Goal: Task Accomplishment & Management: Use online tool/utility

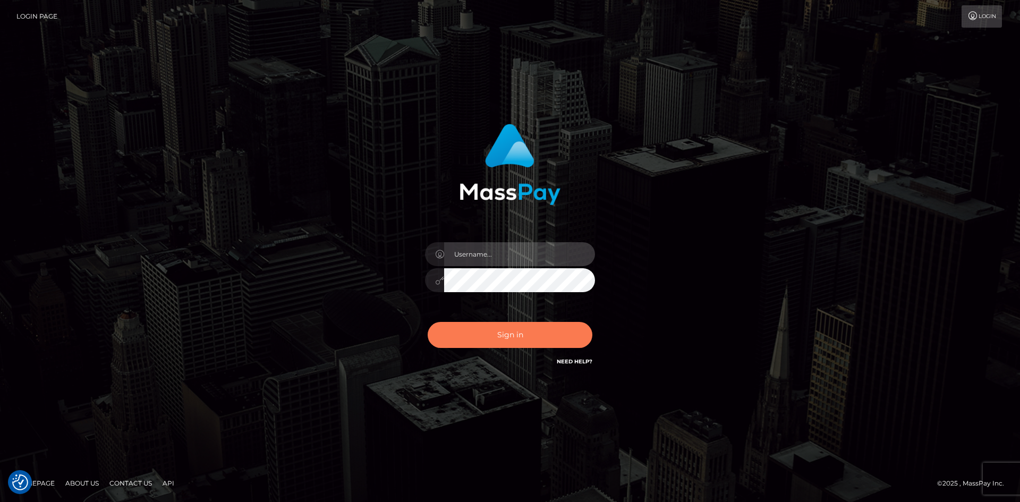
type input "tinan"
click at [515, 339] on button "Sign in" at bounding box center [510, 335] width 165 height 26
type input "tinan"
click at [515, 339] on button "Sign in" at bounding box center [510, 335] width 165 height 26
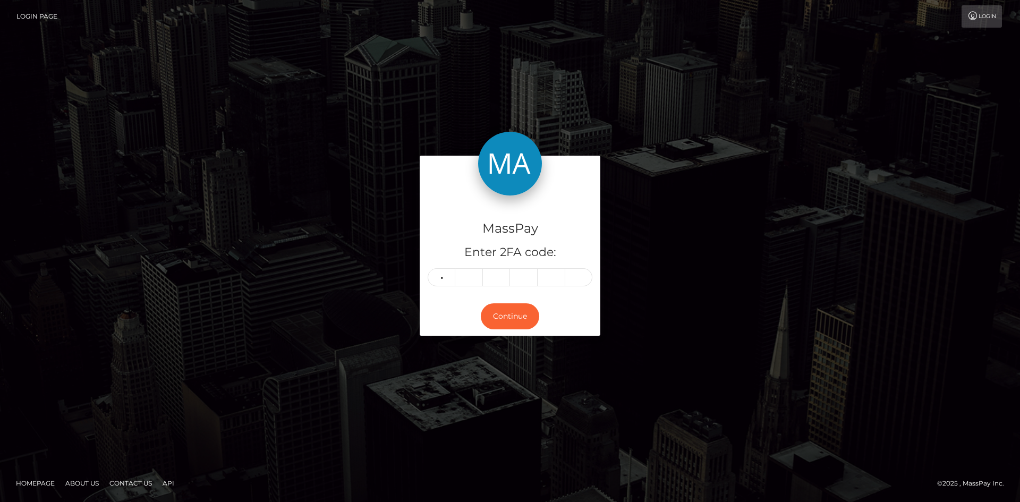
type input "5"
type input "7"
type input "5"
type input "8"
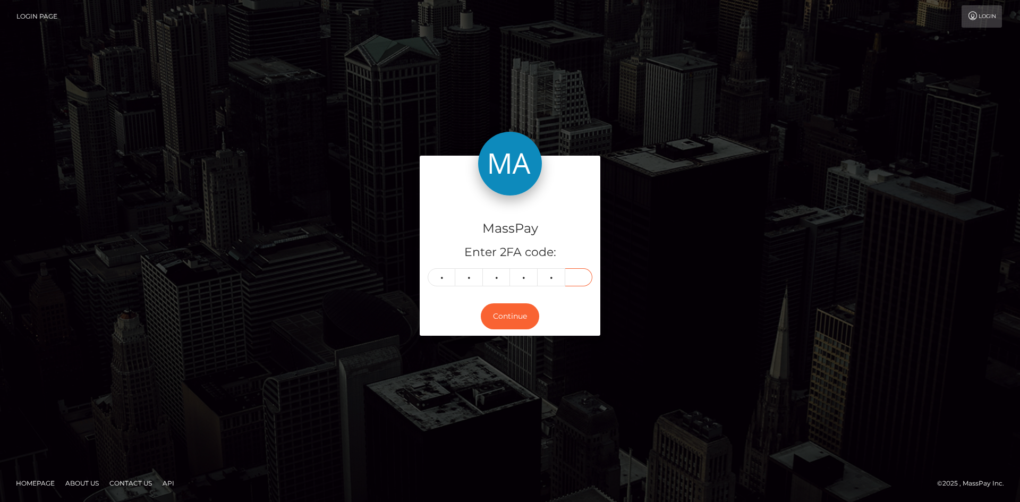
type input "4"
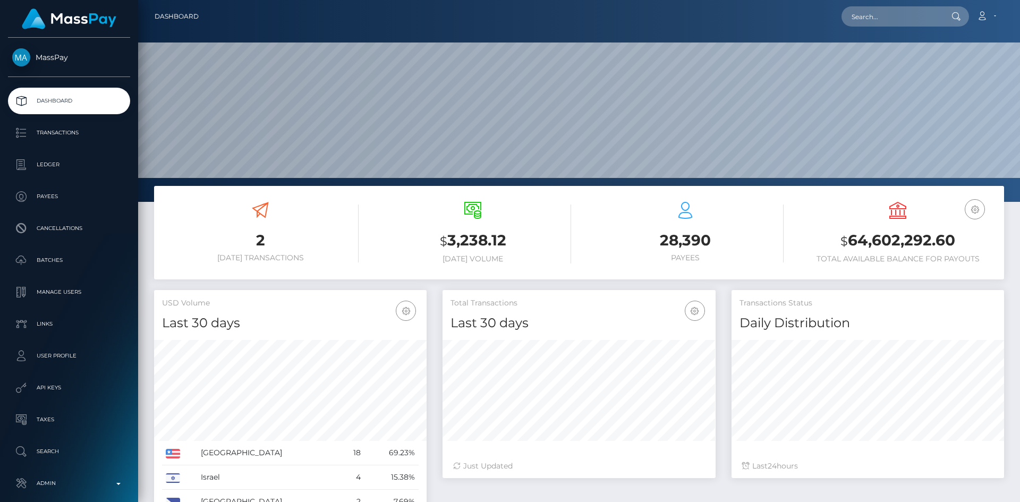
scroll to position [189, 273]
paste input "creamsiclewedgies@gmail.com"
type input "creamsiclewedgies@gmail.com"
click at [893, 56] on link "RENA DENAE BUTLER" at bounding box center [884, 55] width 85 height 20
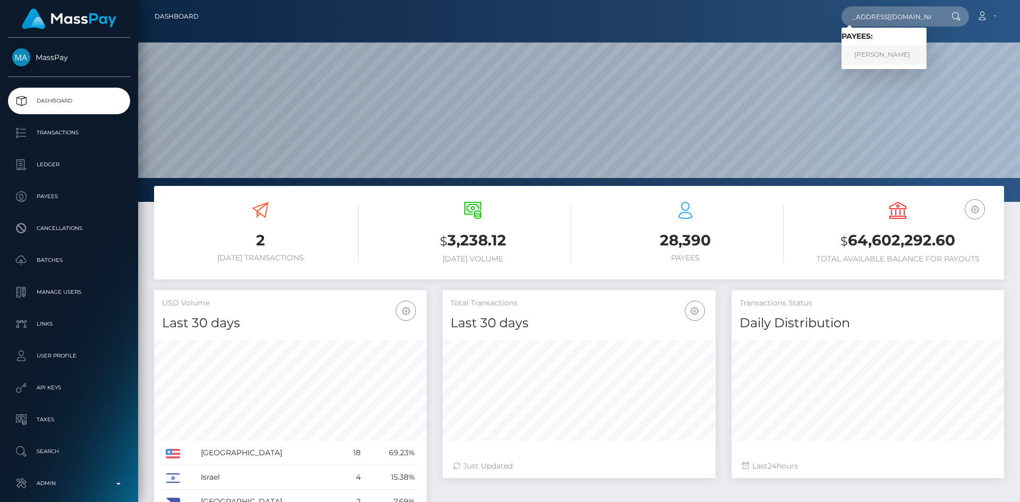
scroll to position [0, 0]
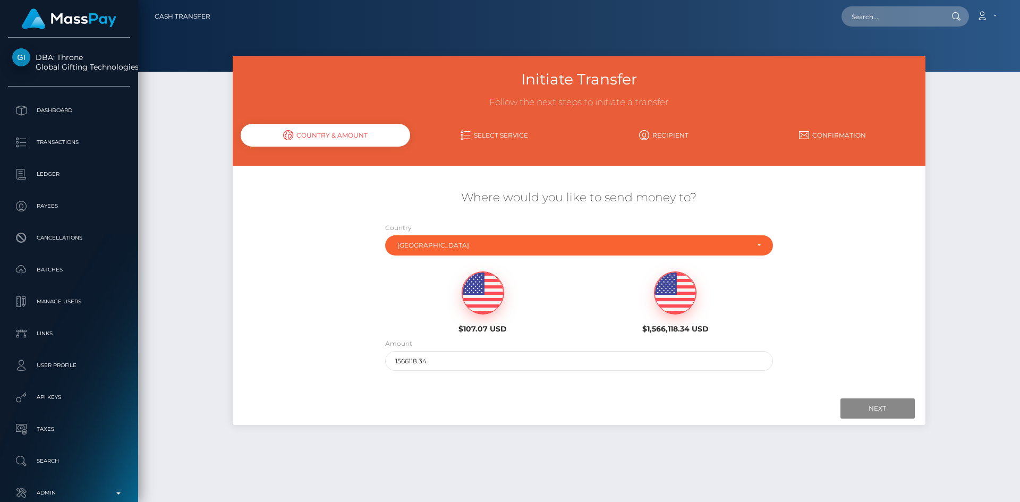
click at [480, 294] on img at bounding box center [482, 293] width 41 height 43
type input "107.07"
click at [861, 417] on input "Next" at bounding box center [878, 408] width 74 height 20
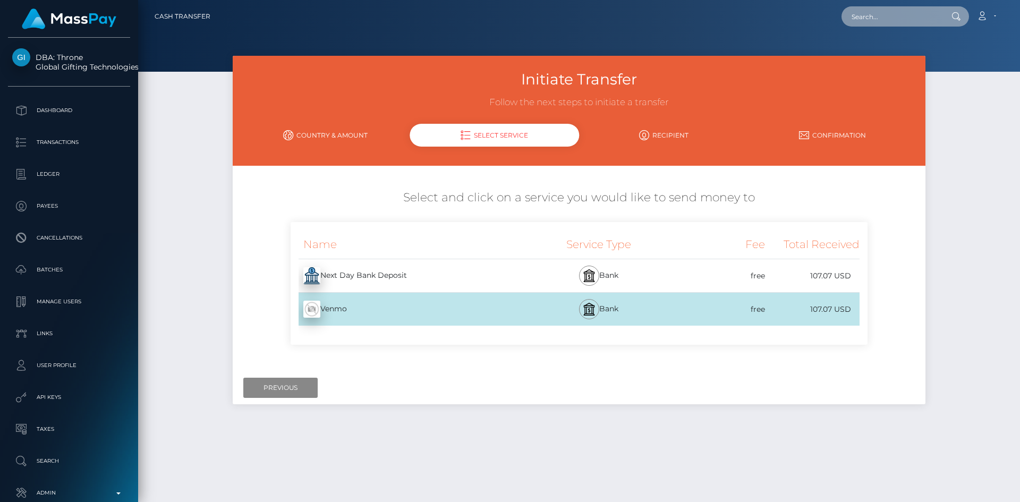
paste input "[EMAIL_ADDRESS][DOMAIN_NAME]"
type input "[EMAIL_ADDRESS][DOMAIN_NAME]"
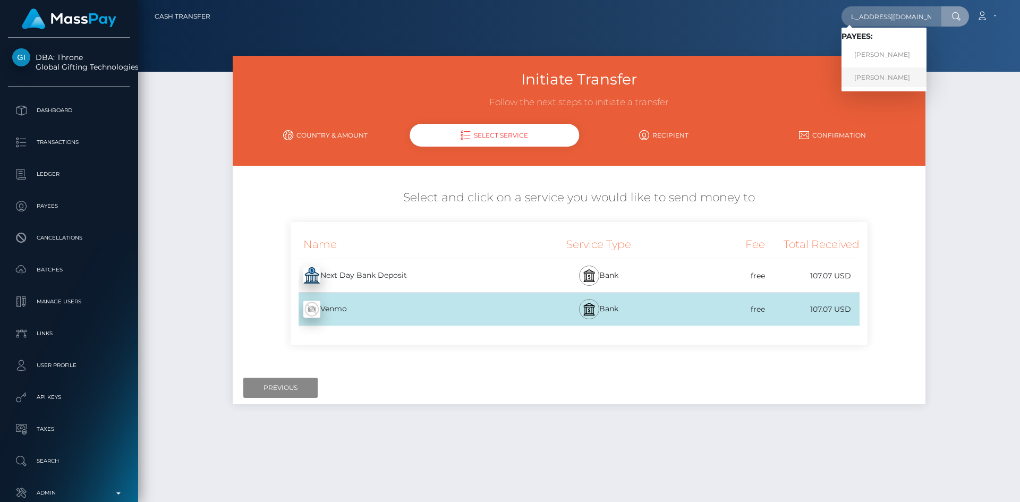
click at [899, 73] on link "Lara Bolzi" at bounding box center [884, 77] width 85 height 20
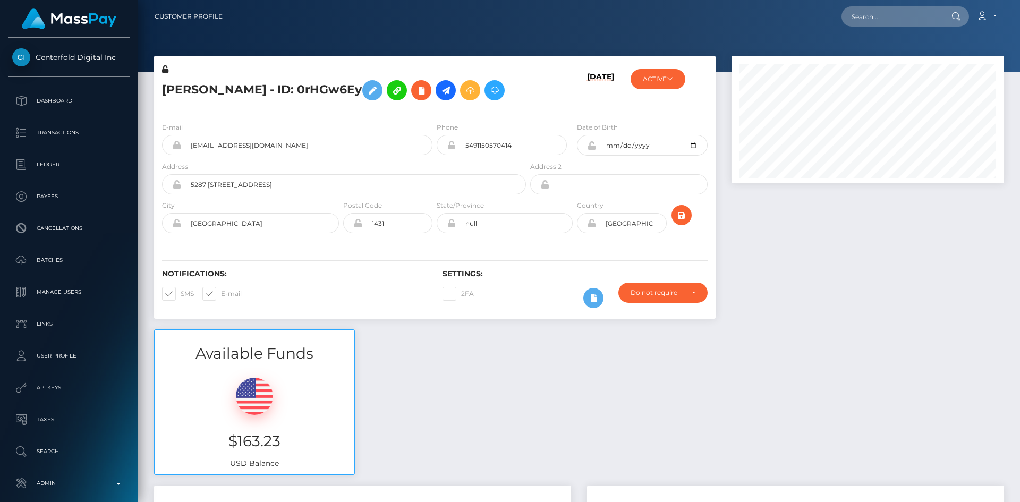
scroll to position [128, 273]
paste input "667b54bcff0cc5dceb0c2ee4_34b0bf13fdf4ef4345f824deb8288162"
type input "667b54bcff0cc5dceb0c2ee4_34b0bf13fdf4ef4345f824deb8288162"
click at [883, 58] on link "Lara Bolzi" at bounding box center [884, 55] width 85 height 20
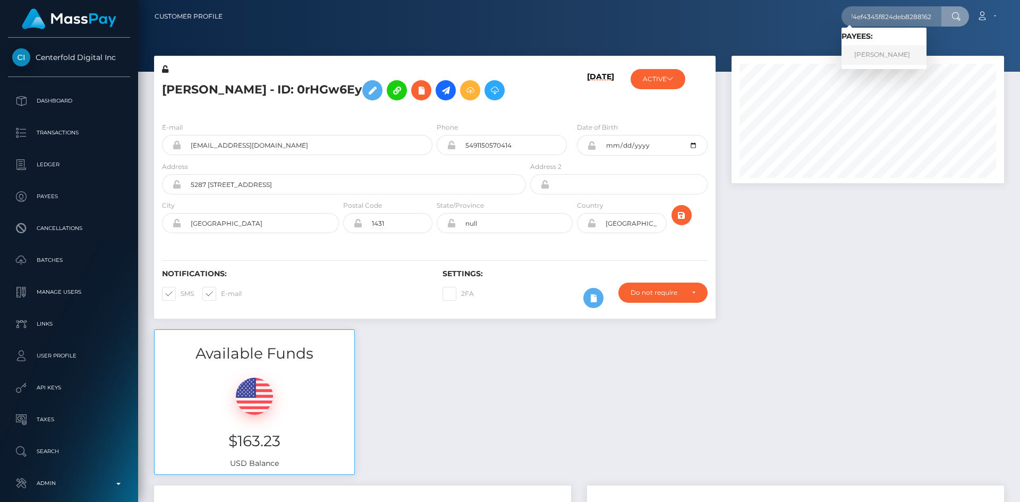
scroll to position [0, 0]
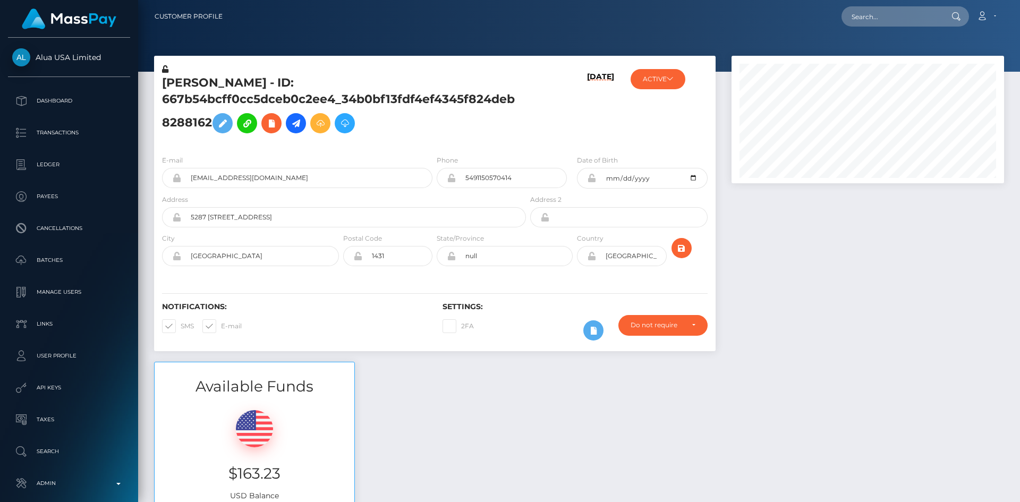
scroll to position [128, 273]
click at [298, 125] on icon at bounding box center [296, 123] width 13 height 13
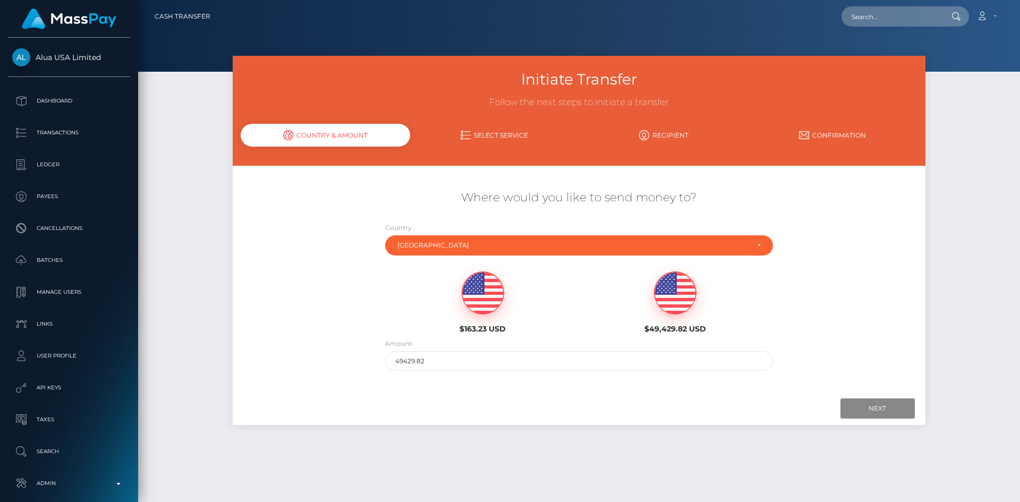
click at [502, 299] on img at bounding box center [482, 293] width 41 height 43
type input "163.23"
click at [870, 409] on input "Next" at bounding box center [878, 408] width 74 height 20
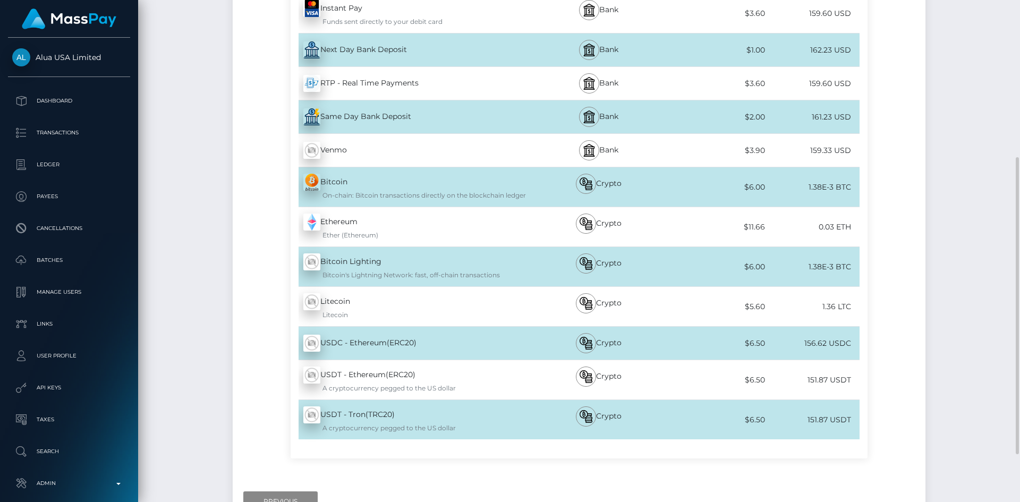
scroll to position [213, 0]
